Goal: Information Seeking & Learning: Learn about a topic

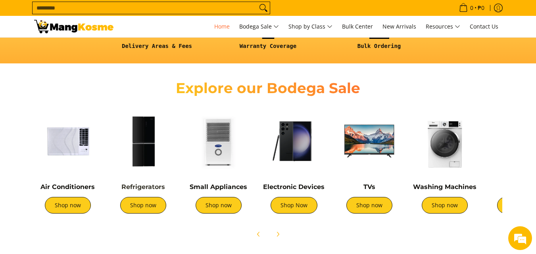
scroll to position [0, 316]
click at [144, 161] on img at bounding box center [143, 141] width 67 height 67
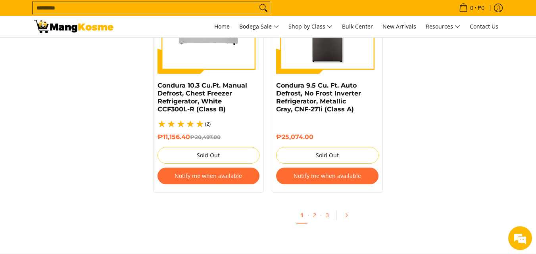
scroll to position [1786, 0]
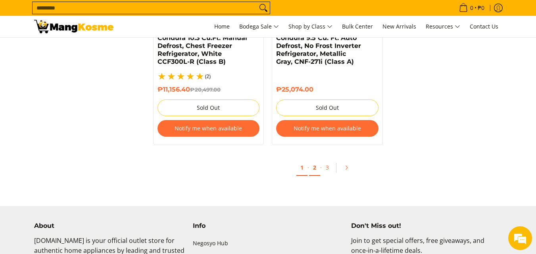
click at [315, 160] on link "2" at bounding box center [314, 168] width 11 height 16
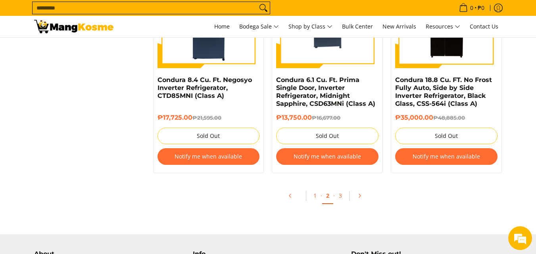
scroll to position [1747, 0]
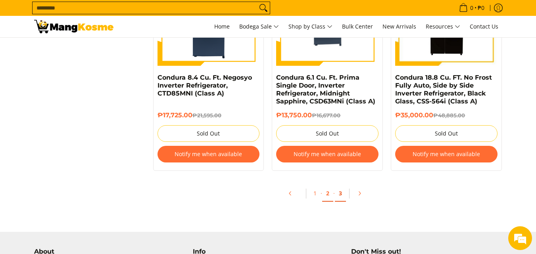
click at [341, 196] on link "3" at bounding box center [340, 194] width 11 height 16
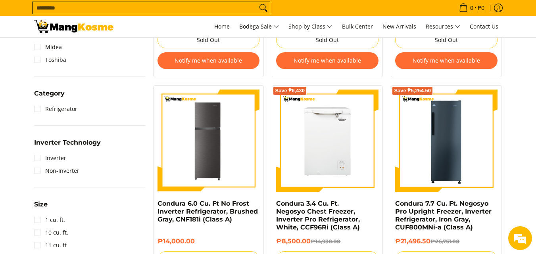
scroll to position [318, 0]
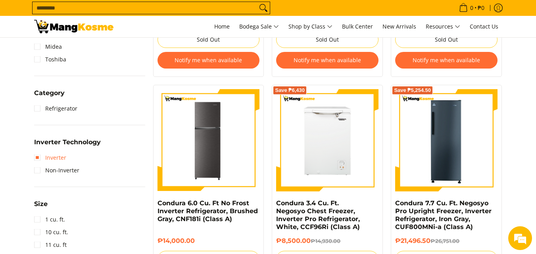
click at [36, 156] on link "Inverter" at bounding box center [50, 158] width 32 height 13
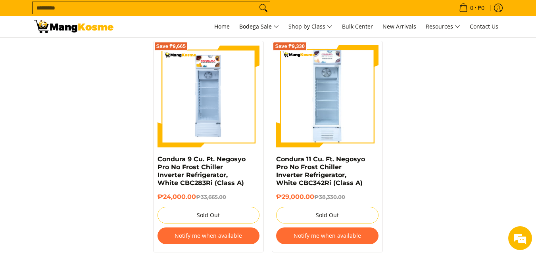
scroll to position [1739, 0]
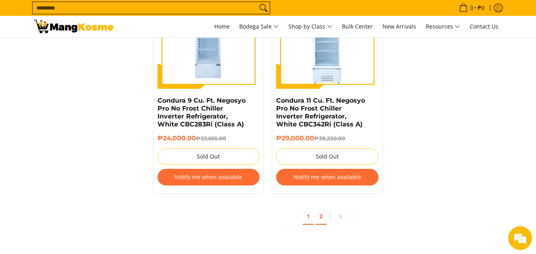
click at [321, 210] on link "2" at bounding box center [321, 217] width 11 height 16
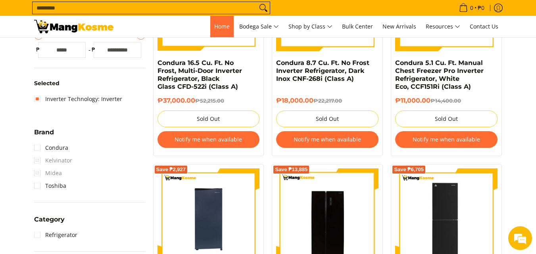
click at [219, 26] on span "Home" at bounding box center [221, 27] width 15 height 8
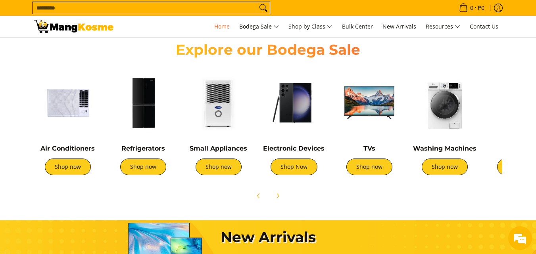
scroll to position [0, 316]
click at [450, 169] on link "Shop now" at bounding box center [445, 167] width 46 height 17
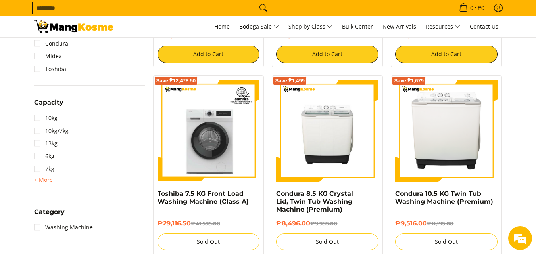
scroll to position [318, 0]
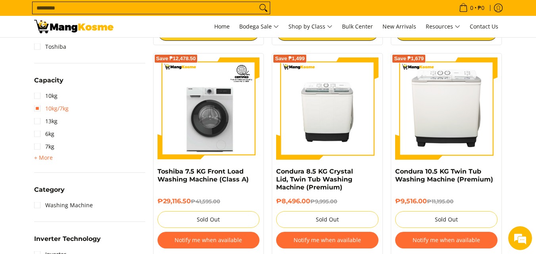
click at [35, 111] on link "10kg/7kg" at bounding box center [51, 108] width 35 height 13
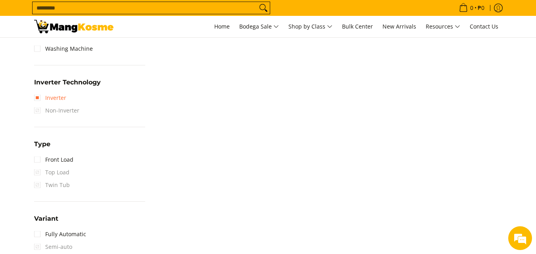
click at [41, 98] on link "Inverter" at bounding box center [50, 98] width 32 height 13
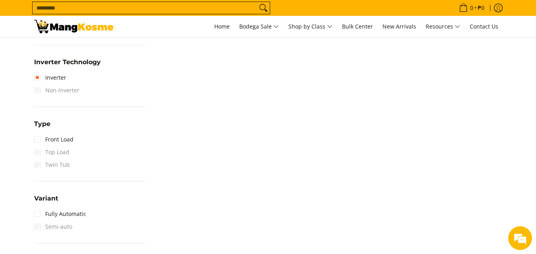
scroll to position [549, 0]
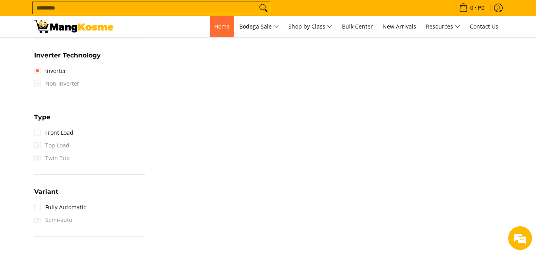
click at [218, 26] on span "Home" at bounding box center [221, 27] width 15 height 8
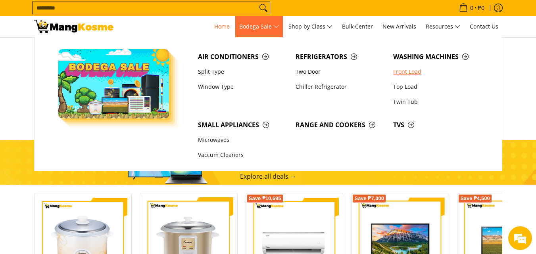
scroll to position [0, 316]
click at [301, 71] on link "Two Door" at bounding box center [341, 71] width 98 height 15
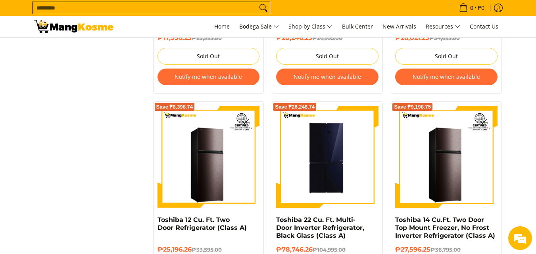
scroll to position [873, 0]
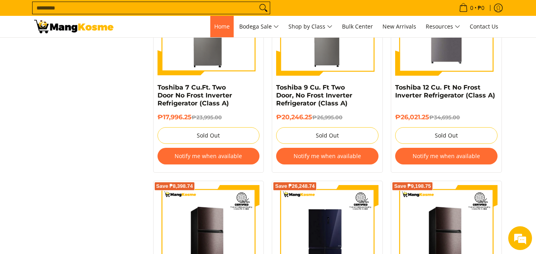
click at [219, 29] on span "Home" at bounding box center [221, 27] width 15 height 8
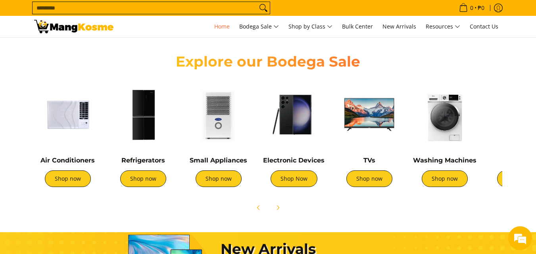
scroll to position [183, 0]
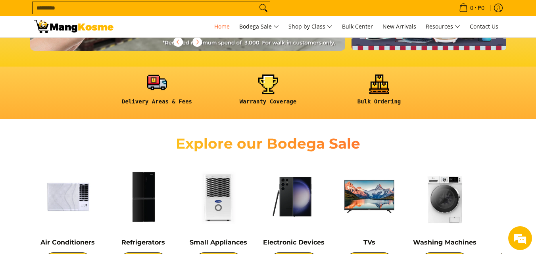
click at [165, 94] on link at bounding box center [157, 93] width 103 height 37
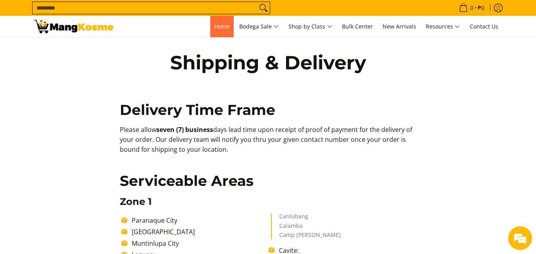
click at [220, 29] on span "Home" at bounding box center [221, 27] width 15 height 8
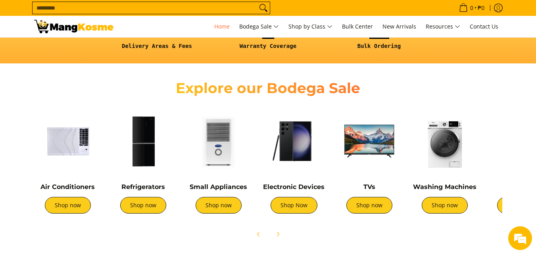
scroll to position [0, 947]
